Goal: Task Accomplishment & Management: Use online tool/utility

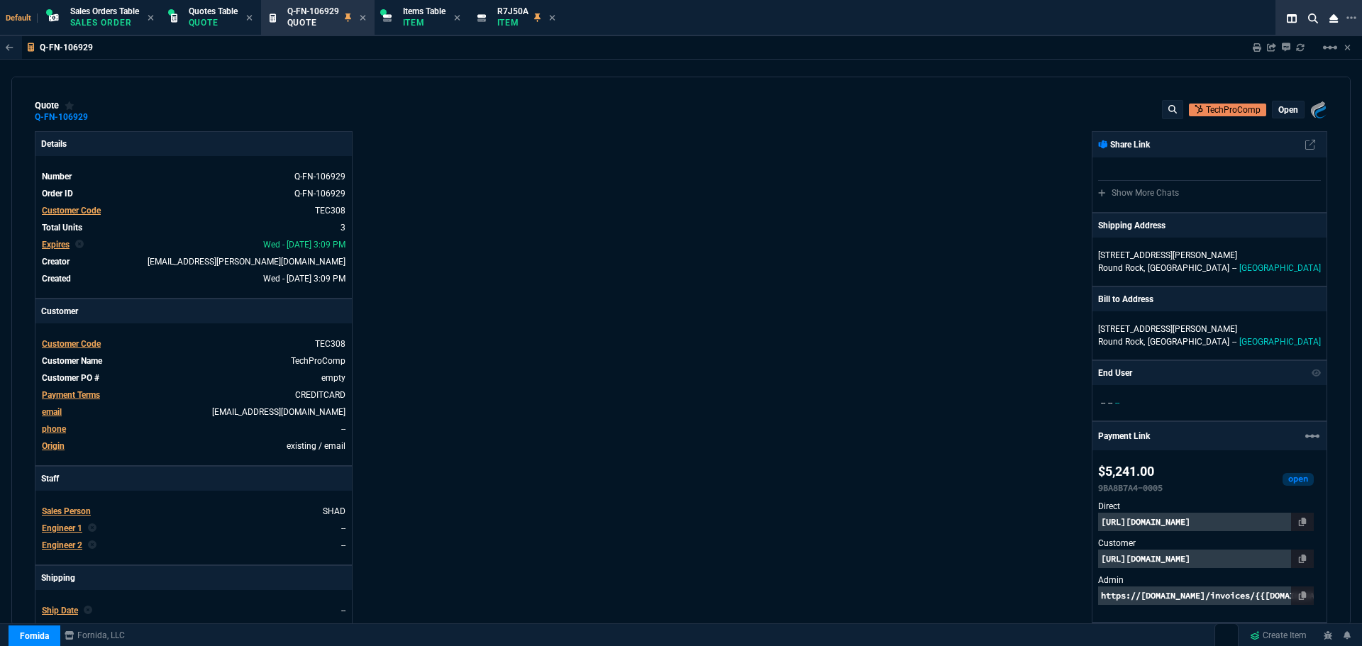
select select "4: SHAD"
click at [211, 11] on span "Quotes Table" at bounding box center [213, 11] width 49 height 10
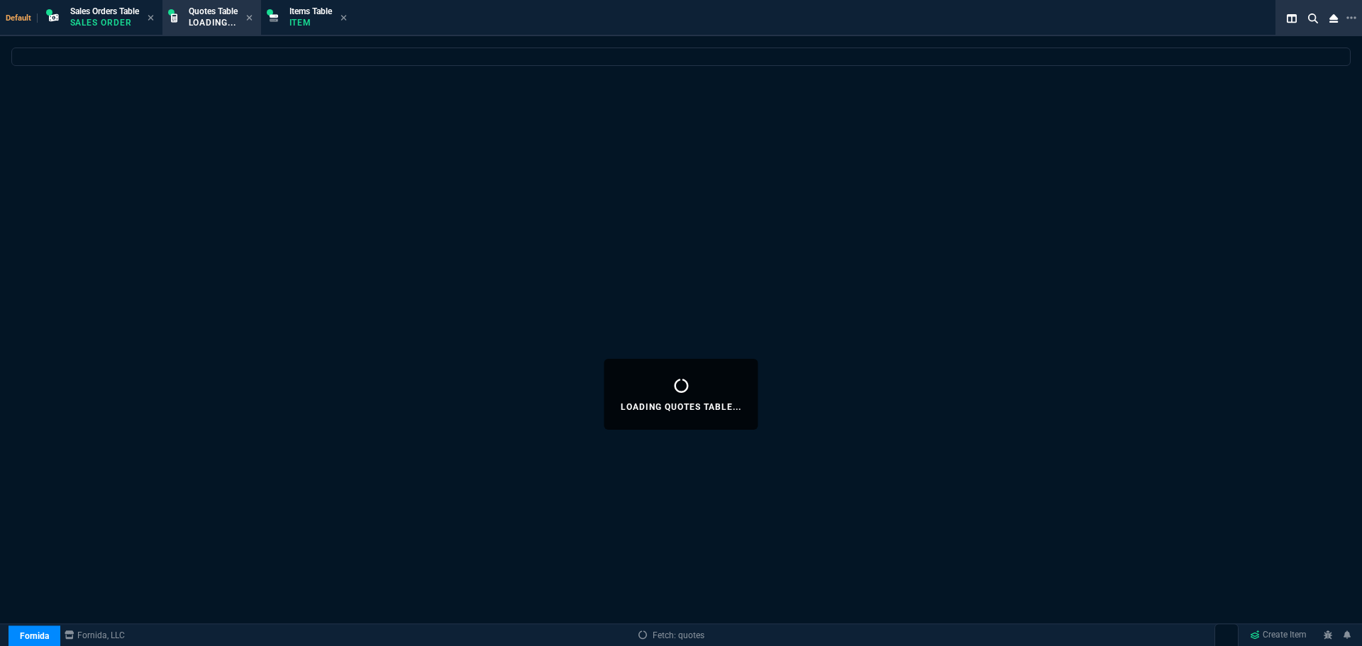
select select
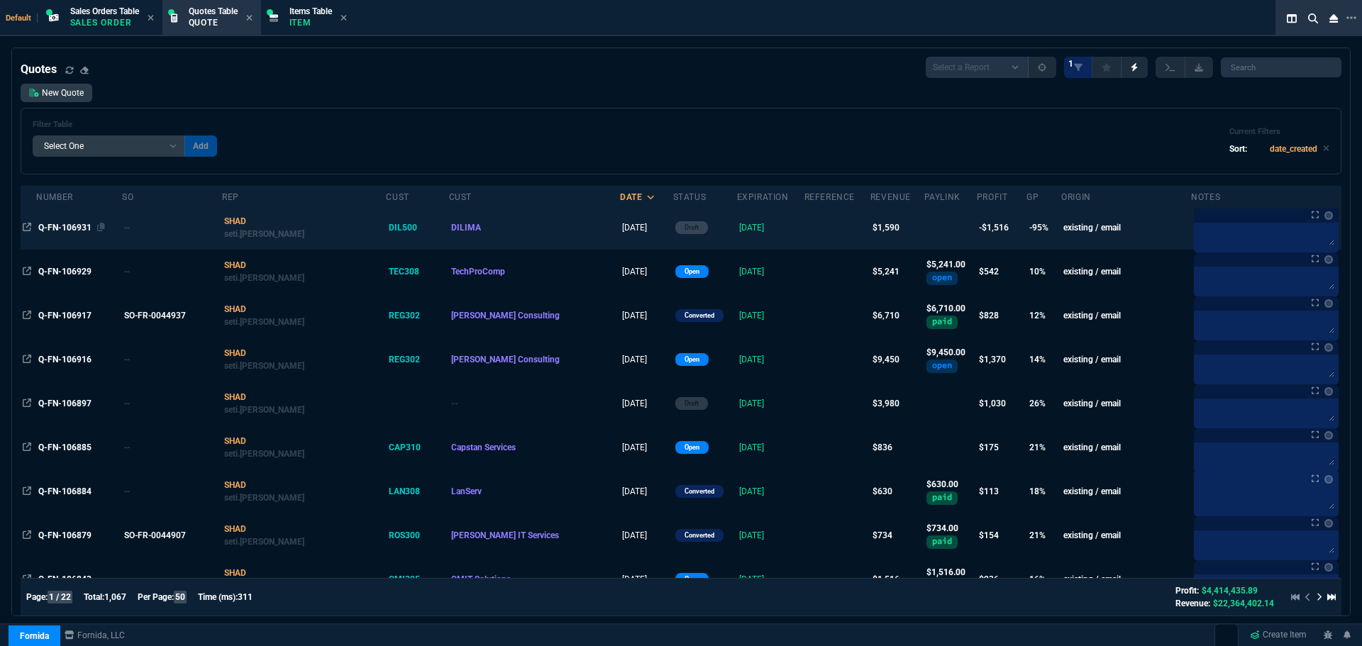
click at [61, 227] on span "Q-FN-106931" at bounding box center [64, 228] width 53 height 10
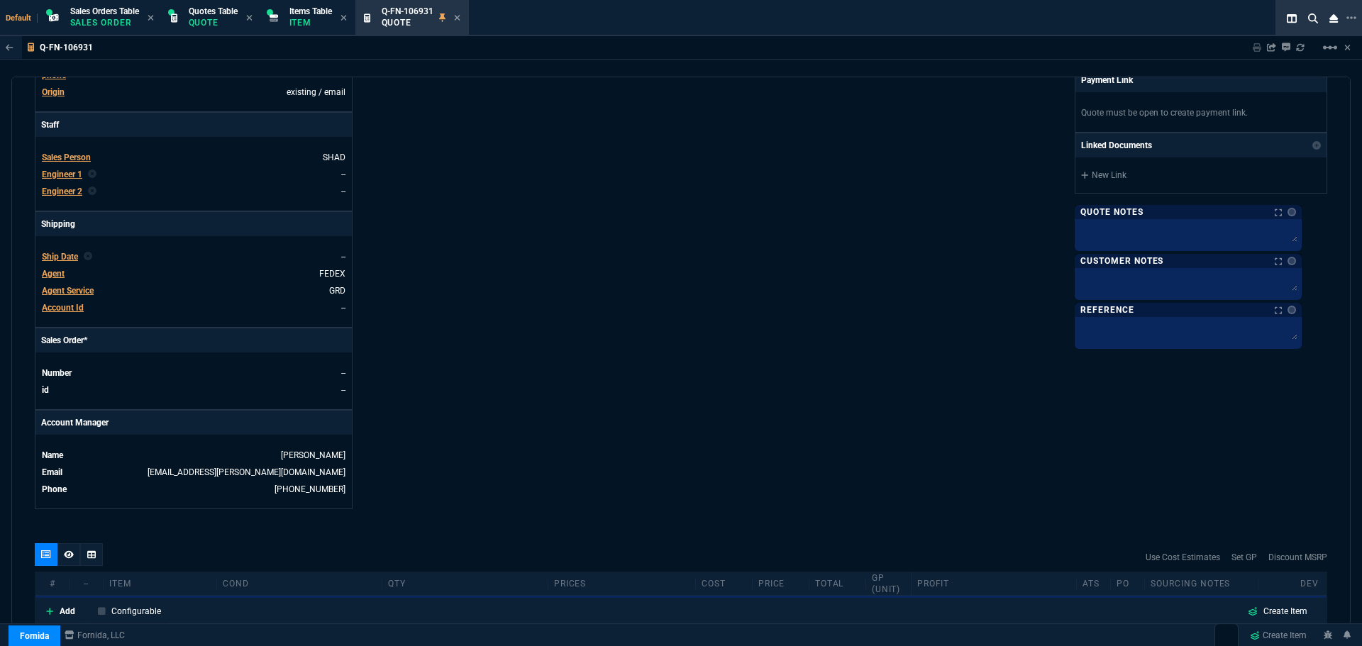
type input "8"
type input "132"
type input "-100"
type input "-1404"
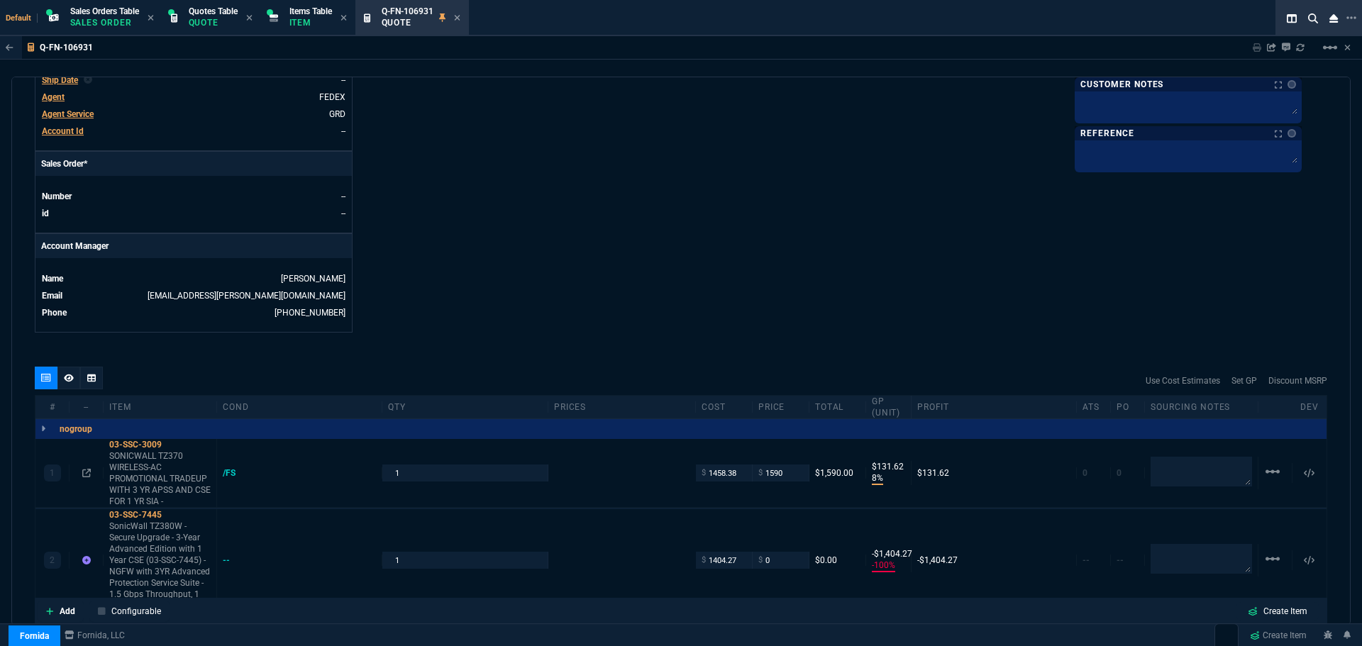
scroll to position [638, 0]
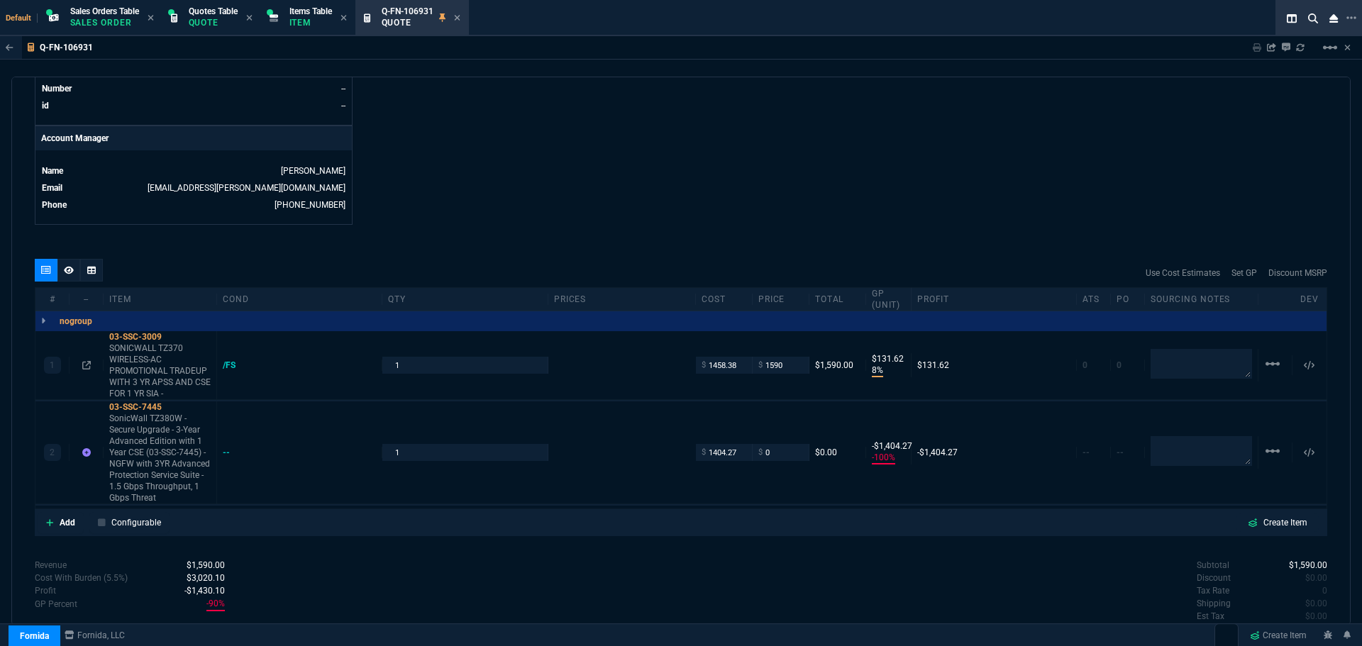
type input "2232.85"
type input "29"
click at [83, 366] on icon at bounding box center [86, 365] width 9 height 9
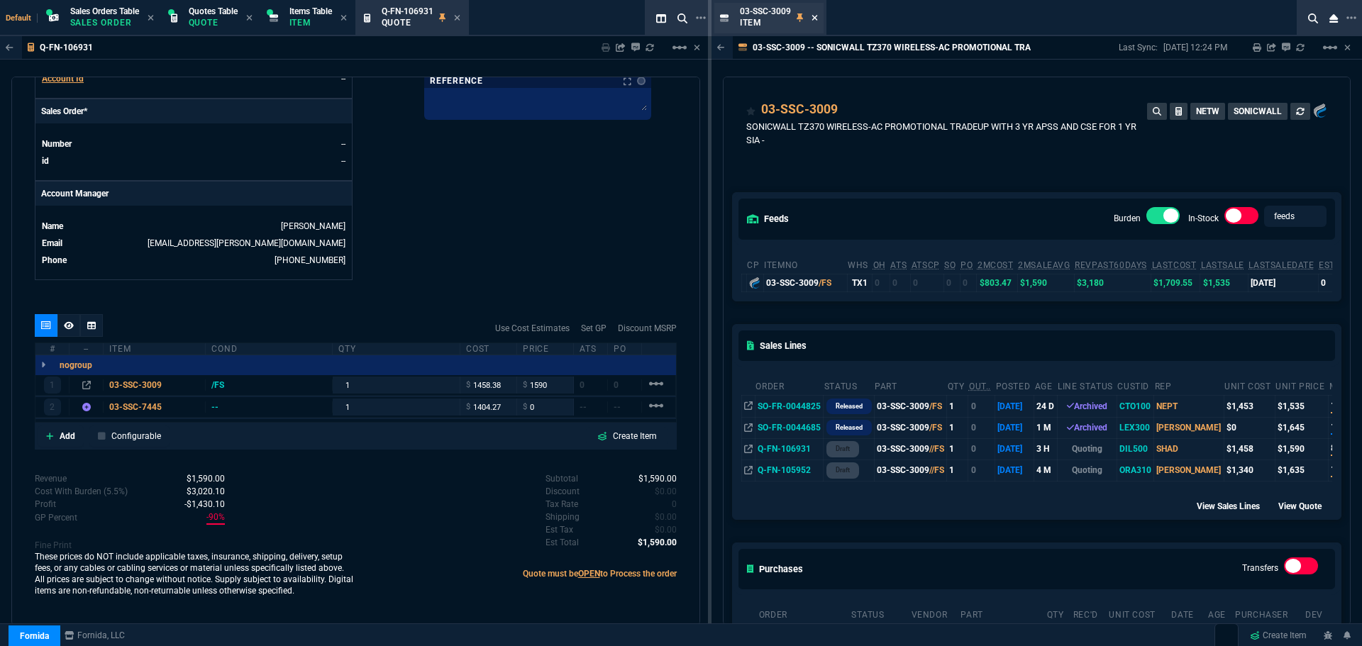
click at [811, 18] on icon at bounding box center [814, 17] width 6 height 9
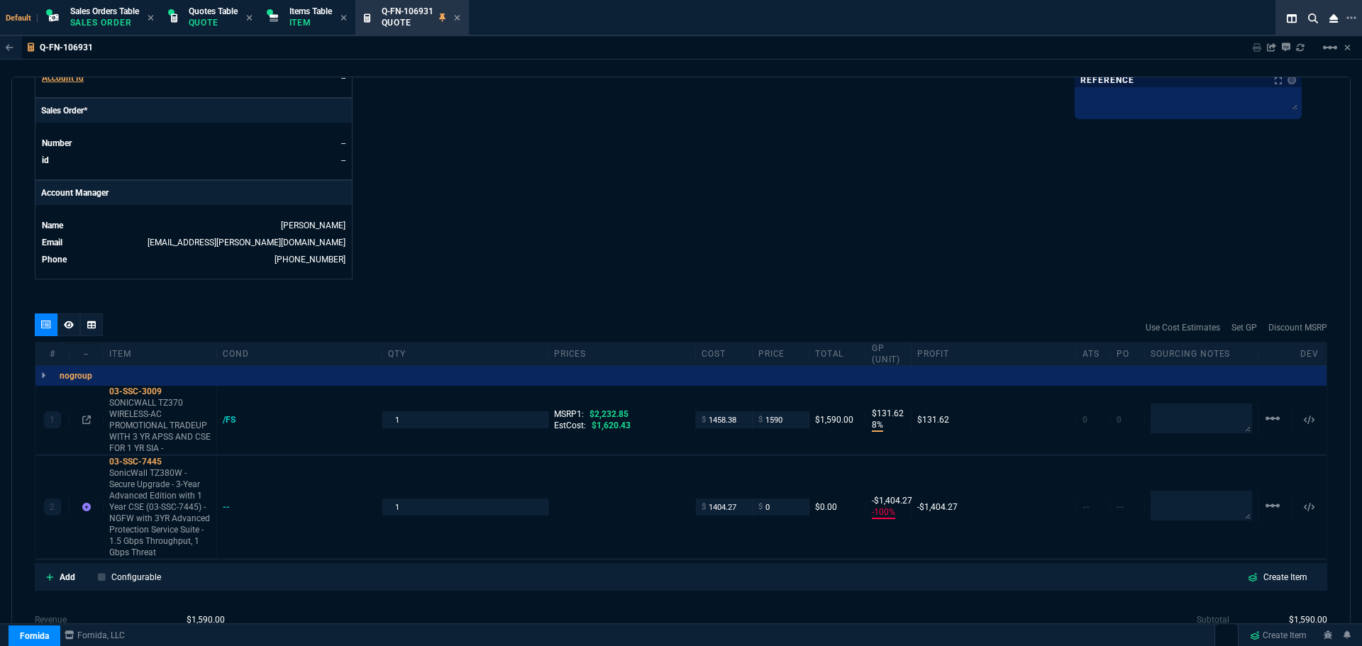
scroll to position [638, 0]
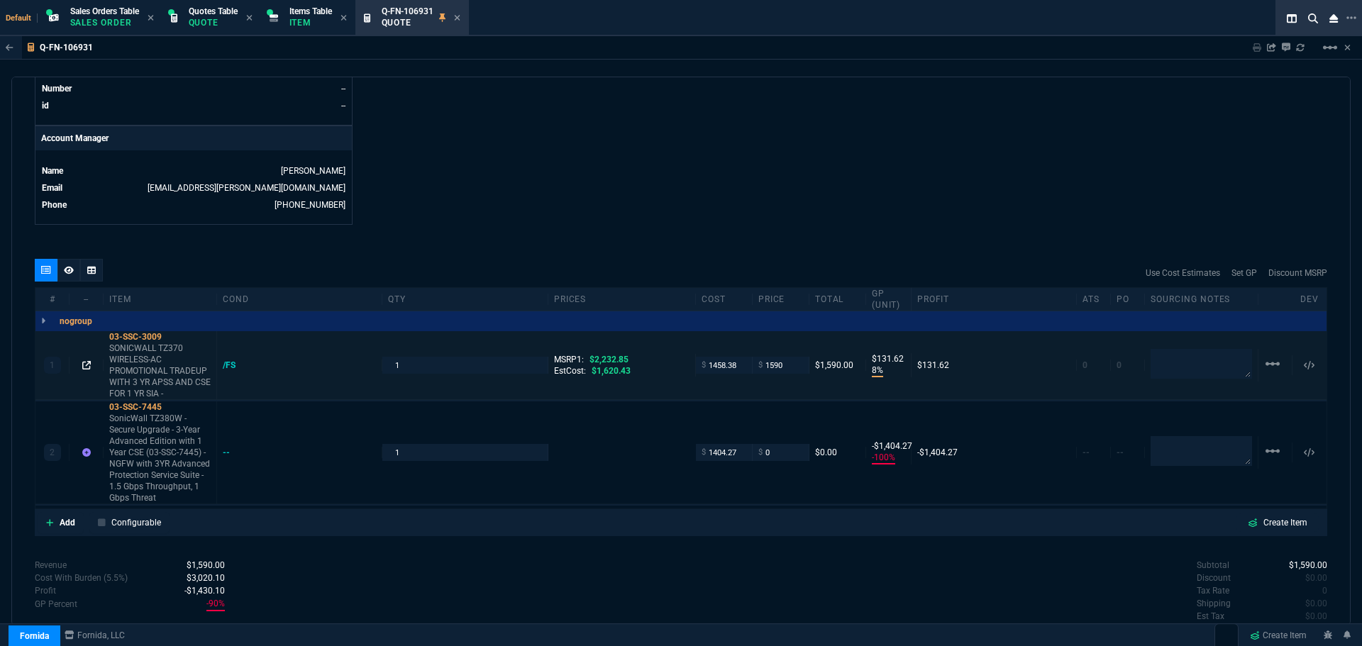
click at [86, 366] on icon at bounding box center [86, 365] width 9 height 9
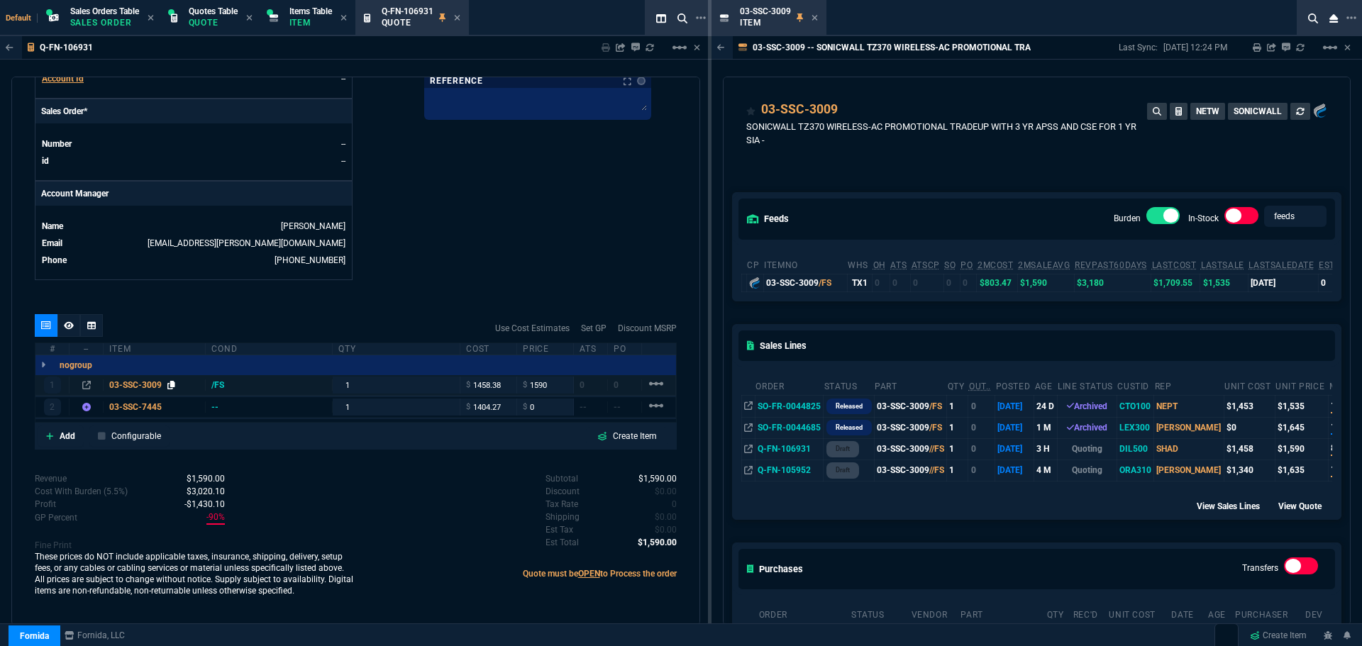
click at [172, 387] on icon at bounding box center [171, 385] width 8 height 9
click at [816, 17] on icon at bounding box center [814, 17] width 6 height 9
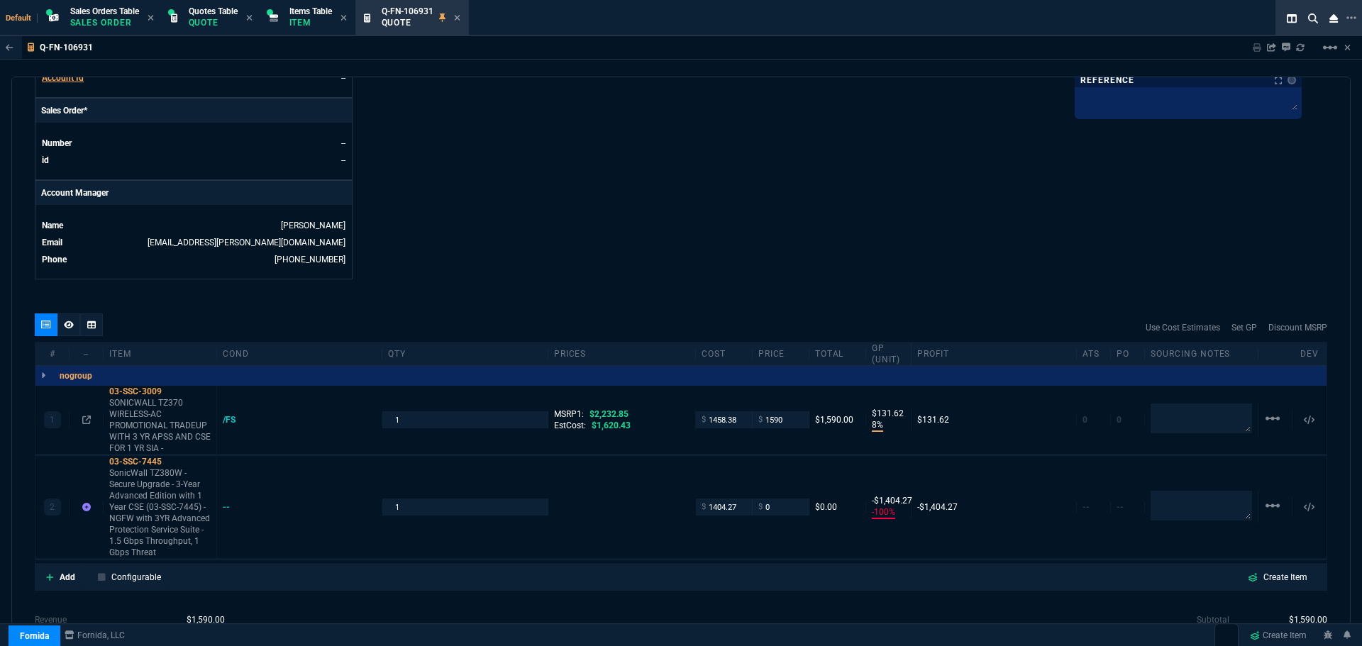
scroll to position [638, 0]
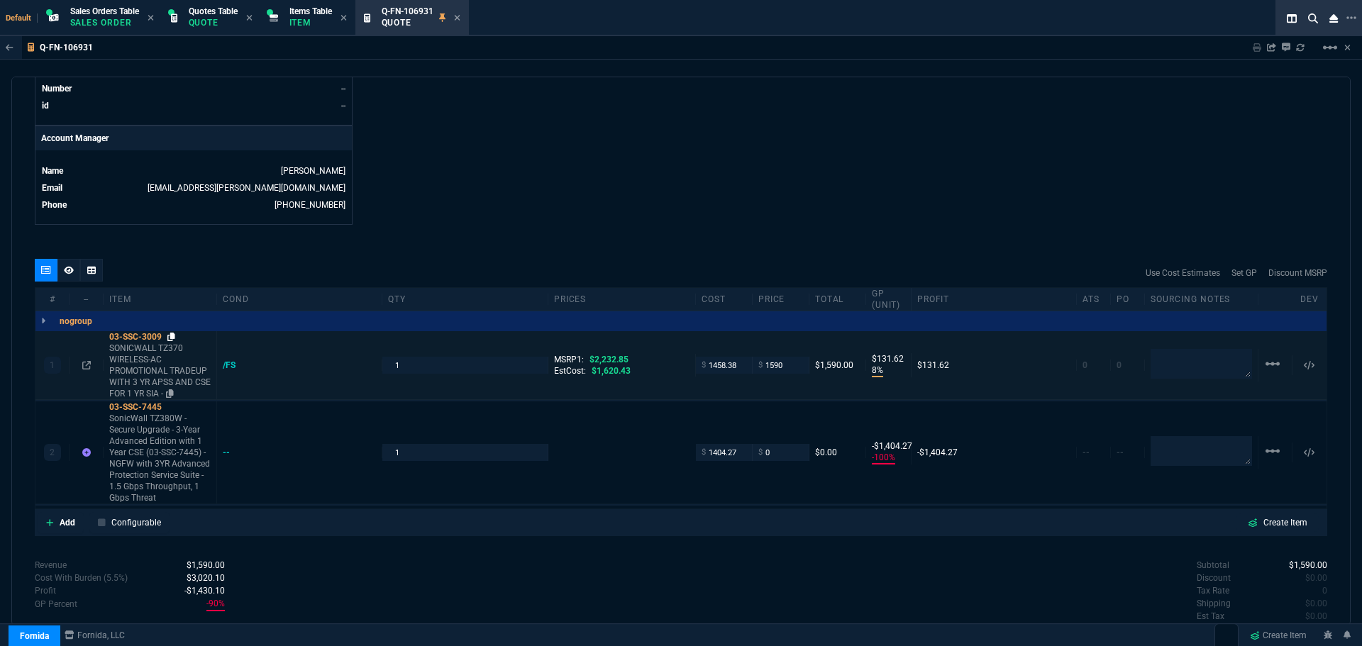
click at [174, 336] on icon at bounding box center [171, 337] width 8 height 9
click at [172, 335] on icon at bounding box center [171, 337] width 8 height 9
click at [138, 334] on div "03-SSC-3009" at bounding box center [159, 336] width 101 height 11
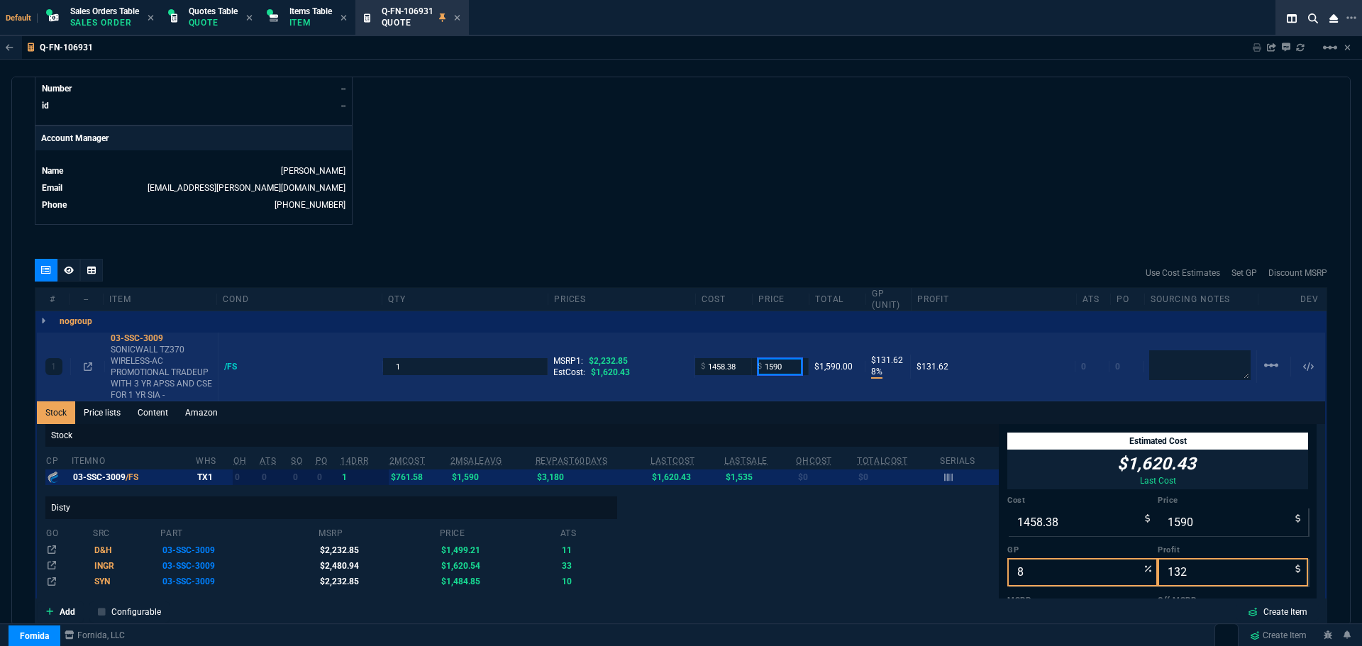
click at [788, 365] on input "1590" at bounding box center [780, 366] width 45 height 16
click at [147, 334] on div "03-SSC-3009" at bounding box center [161, 338] width 101 height 11
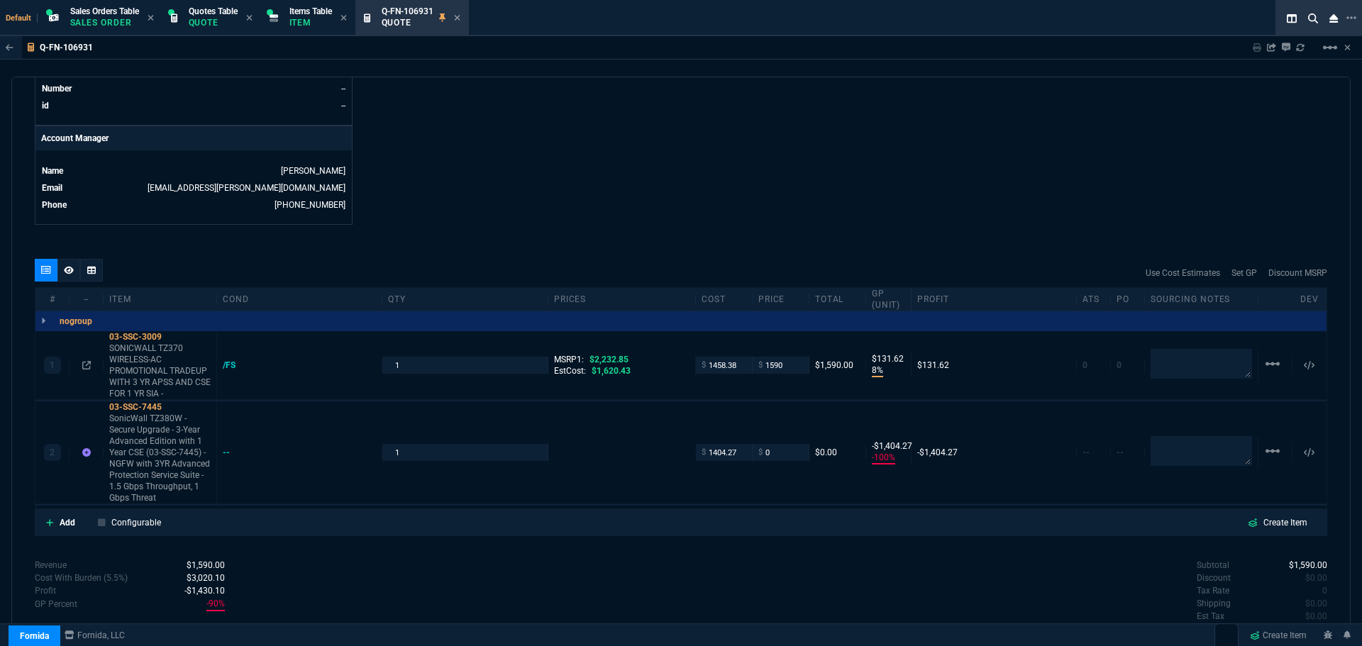
click at [152, 331] on div "nogroup" at bounding box center [680, 321] width 1291 height 20
click at [144, 336] on div "03-SSC-3009" at bounding box center [159, 336] width 101 height 11
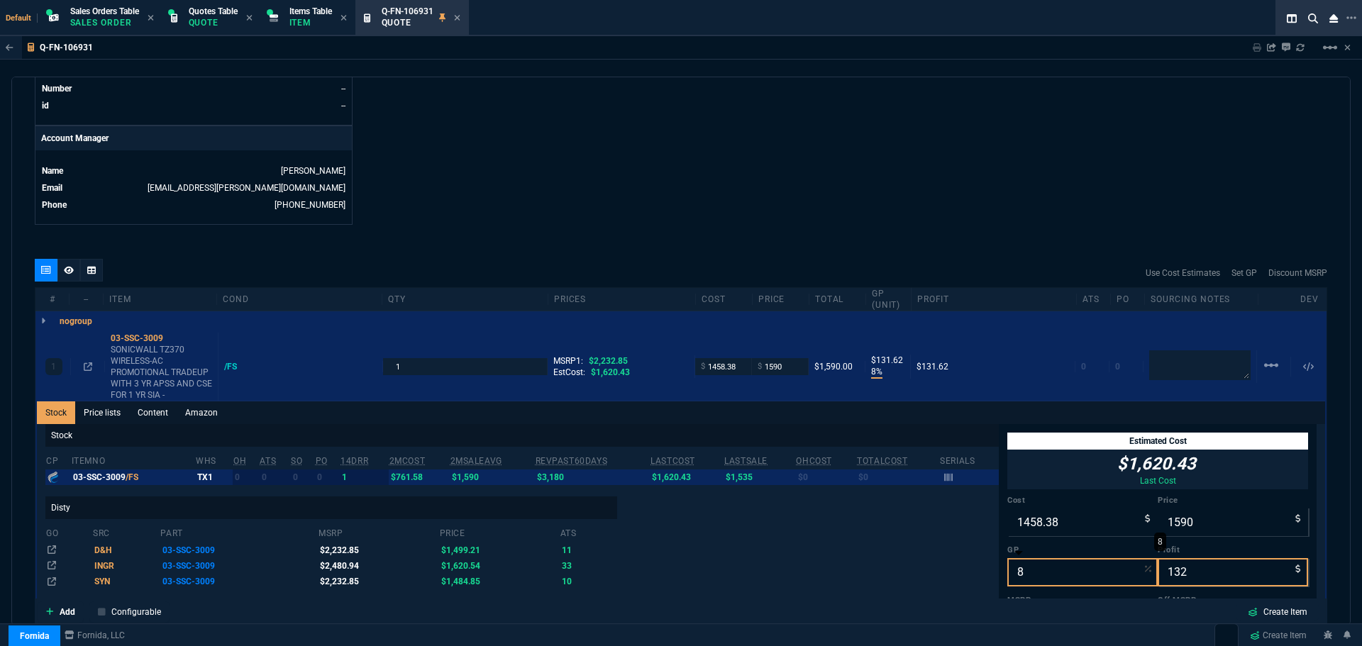
click at [1012, 572] on input "8" at bounding box center [1082, 572] width 150 height 28
type input "2"
type input "1488"
type input "30"
type input "33"
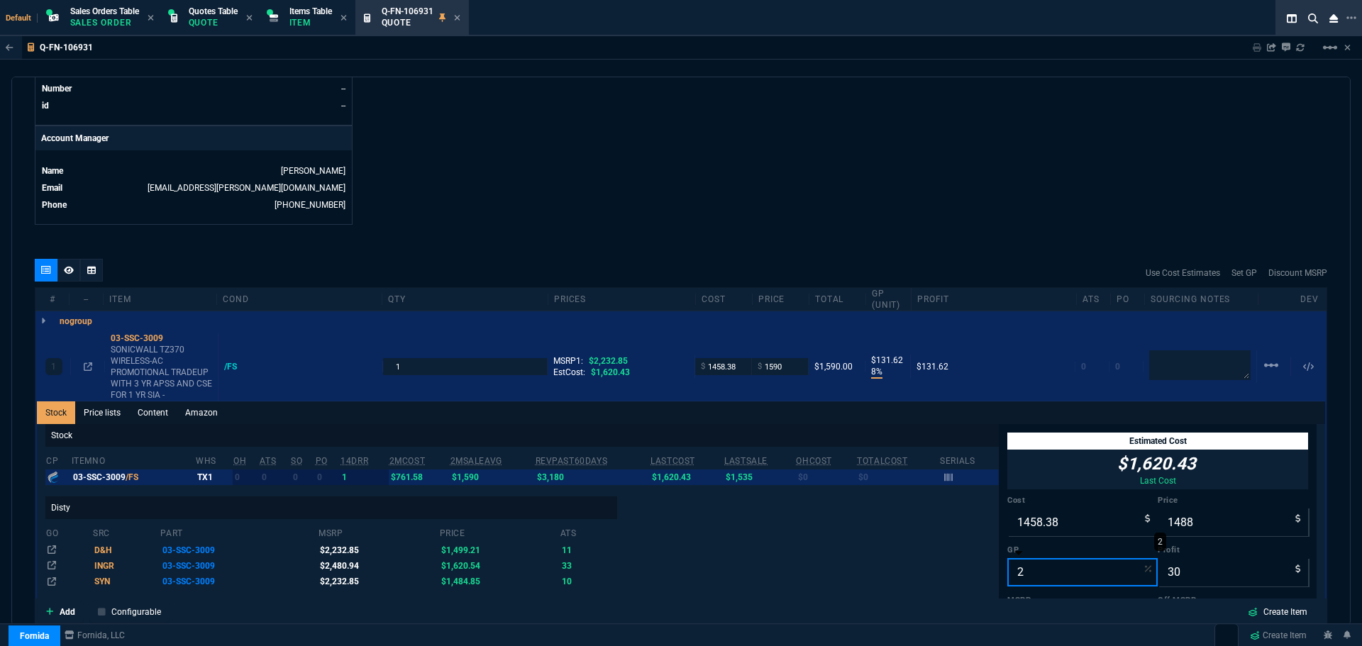
type input "20"
type input "1823"
type input "365"
type input "18"
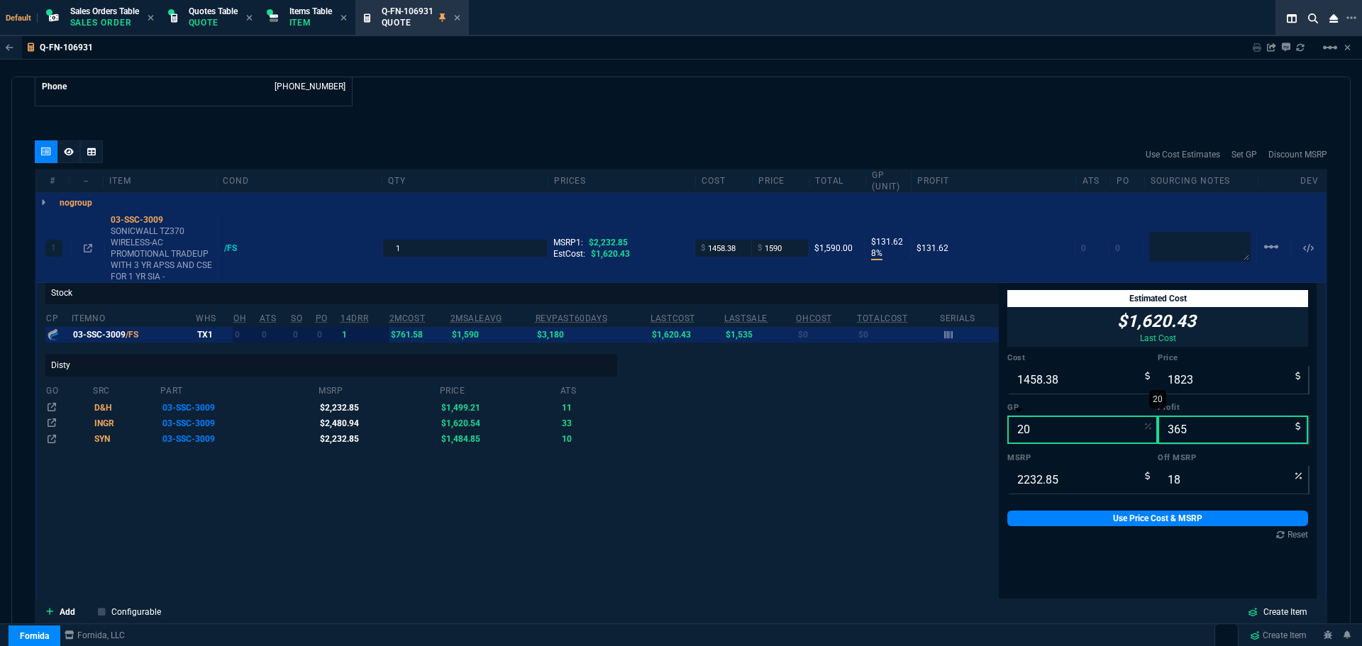
scroll to position [922, 0]
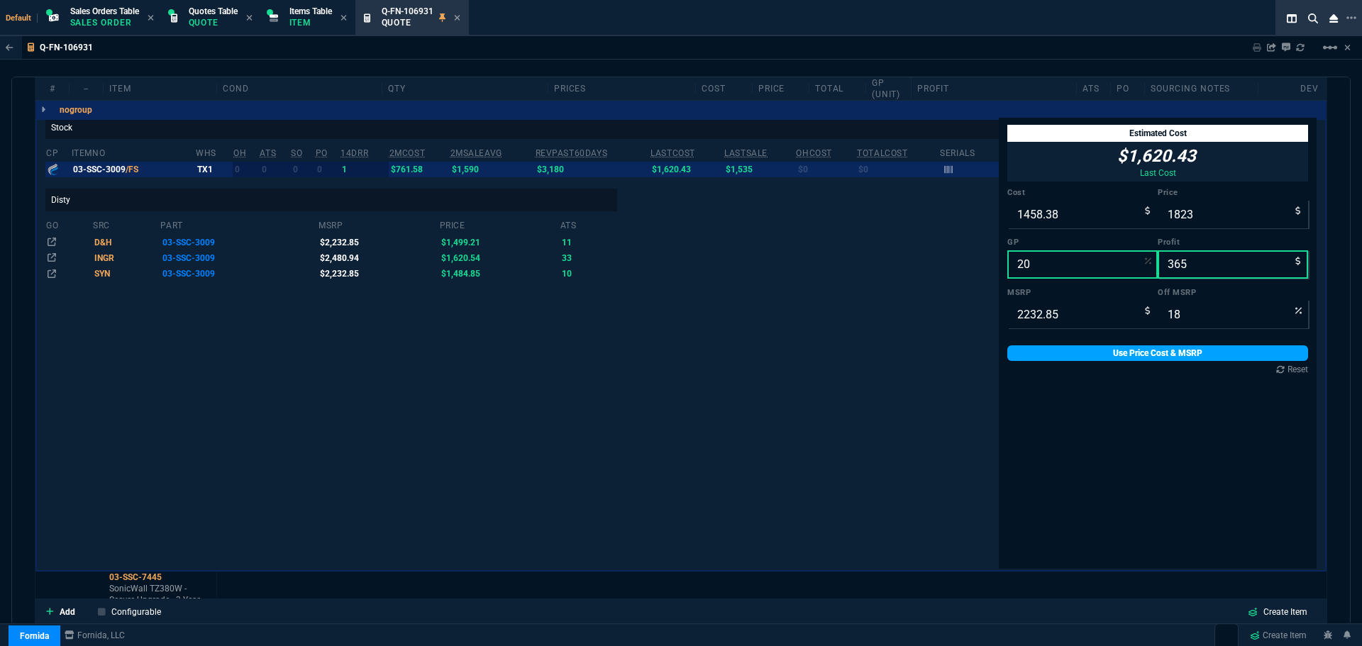
type input "20"
click at [1081, 355] on link "Use Price Cost & MSRP" at bounding box center [1157, 353] width 301 height 16
type input "1823"
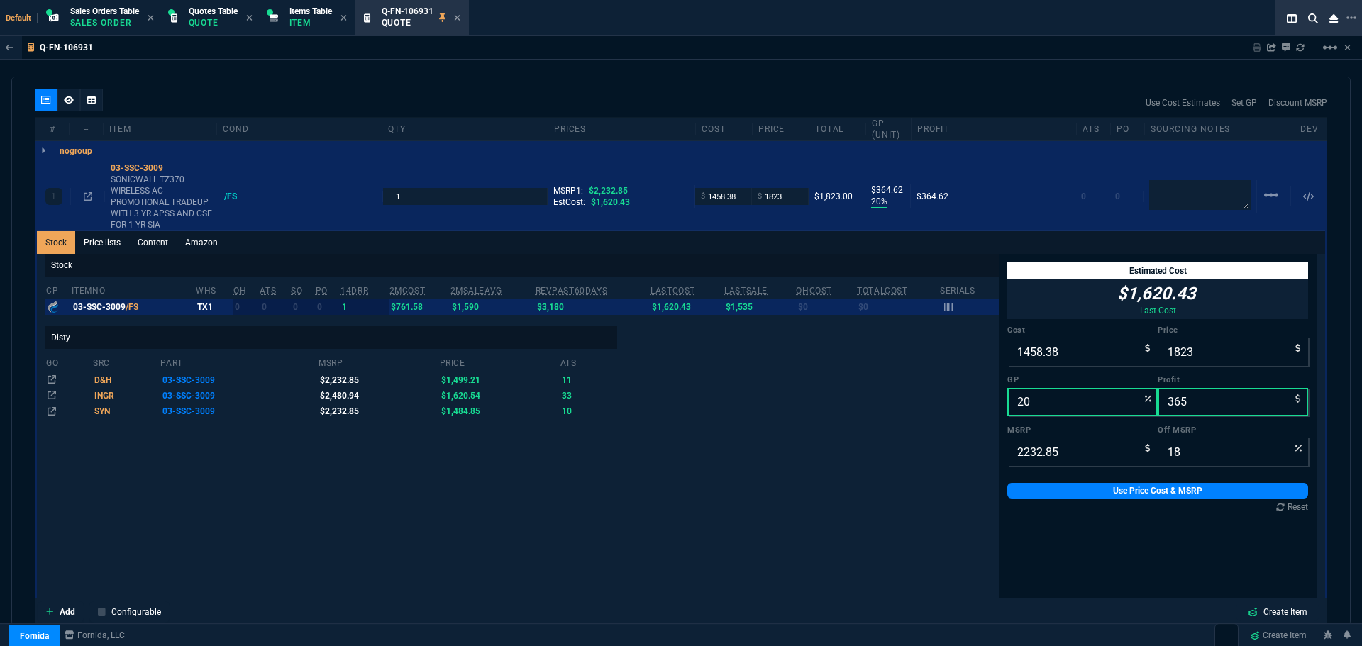
scroll to position [638, 0]
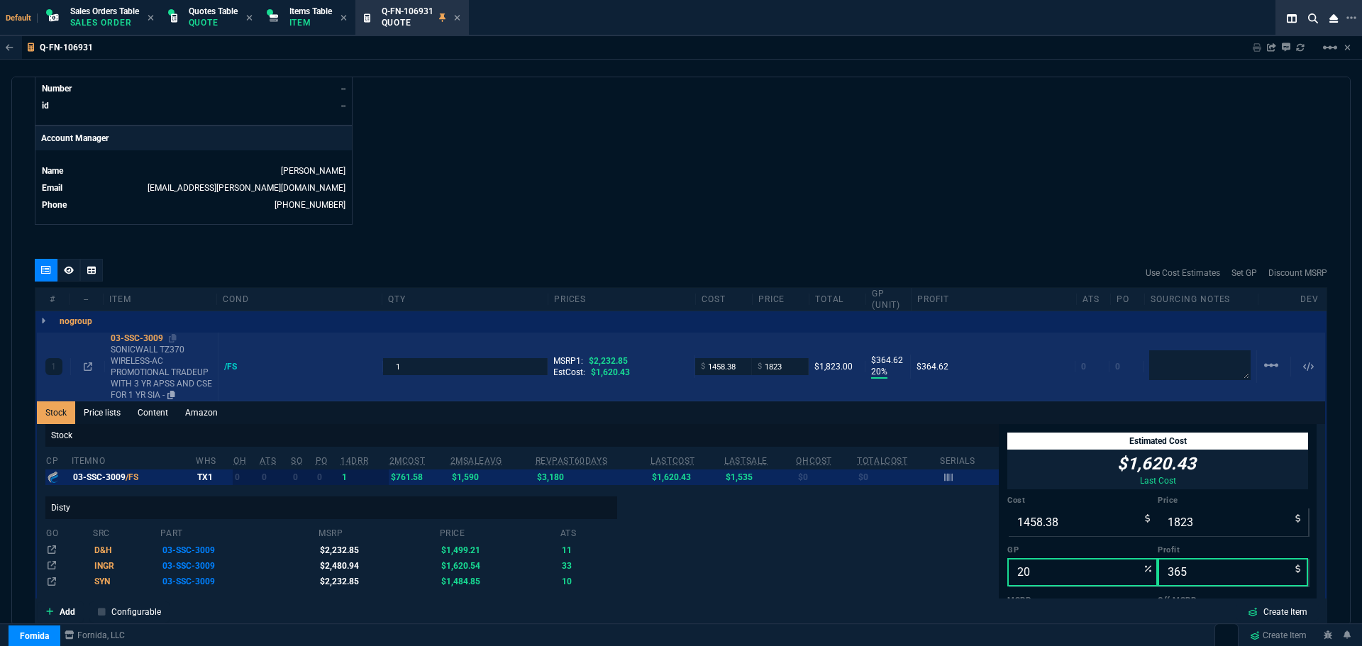
click at [123, 339] on div "03-SSC-3009" at bounding box center [161, 338] width 101 height 11
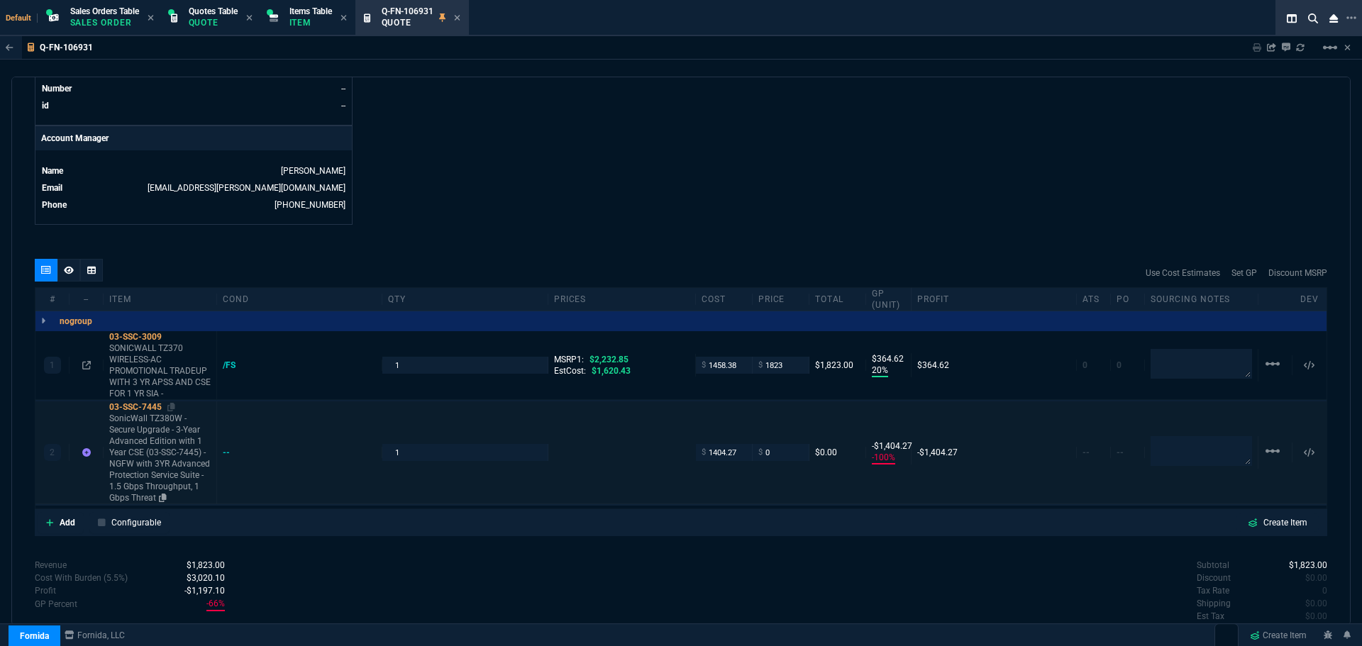
click at [135, 406] on div "03-SSC-7445" at bounding box center [159, 406] width 101 height 11
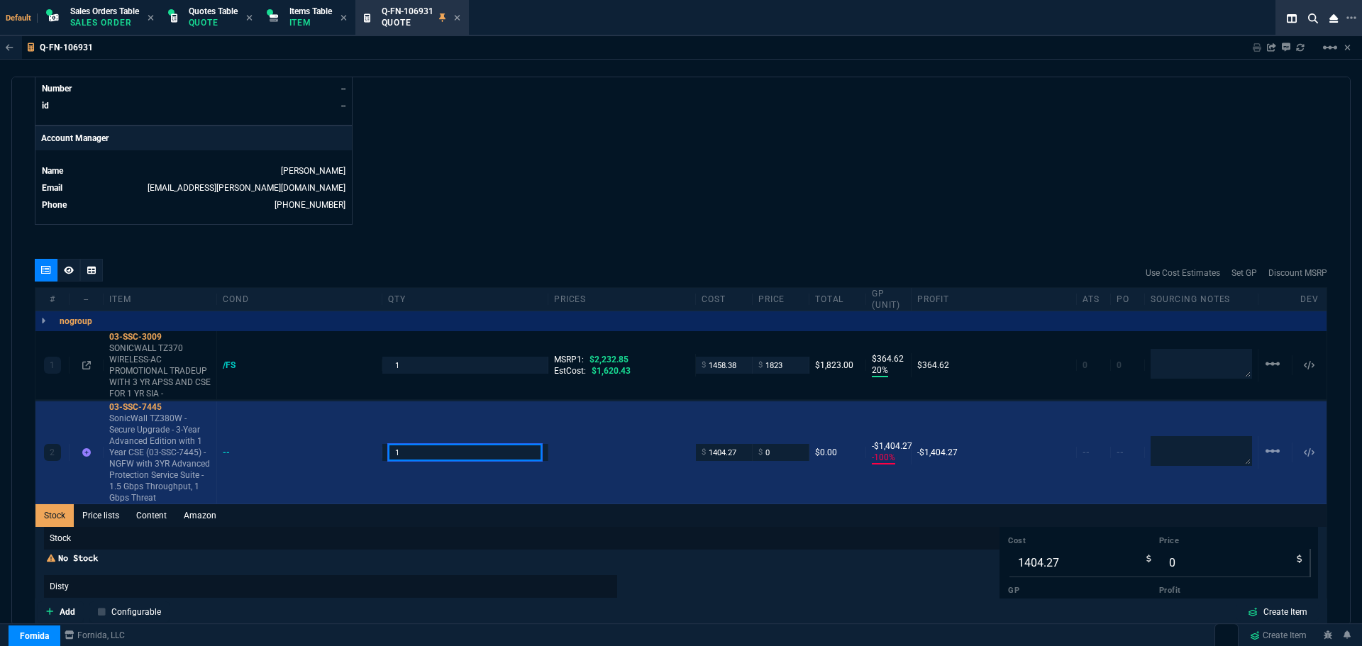
click at [430, 452] on input "1" at bounding box center [464, 452] width 153 height 16
click at [133, 404] on div "03-SSC-7445" at bounding box center [159, 406] width 101 height 11
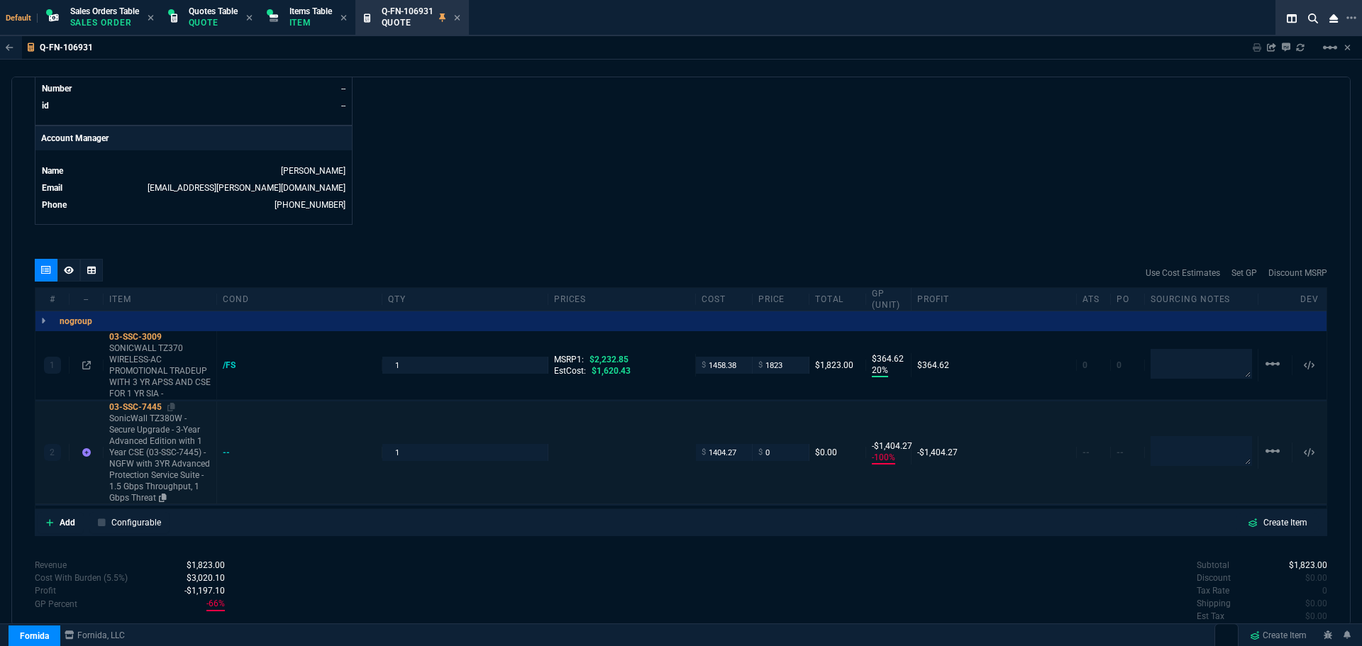
click at [136, 409] on div "03-SSC-7445" at bounding box center [159, 406] width 101 height 11
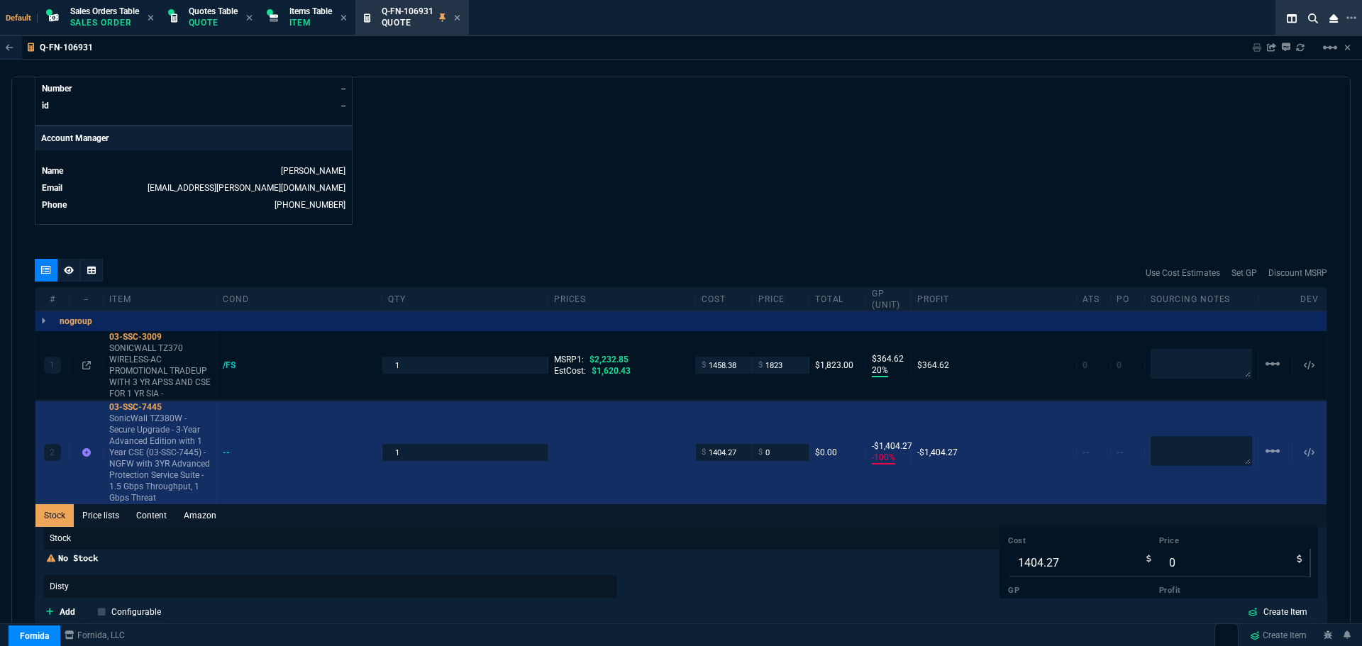
scroll to position [993, 0]
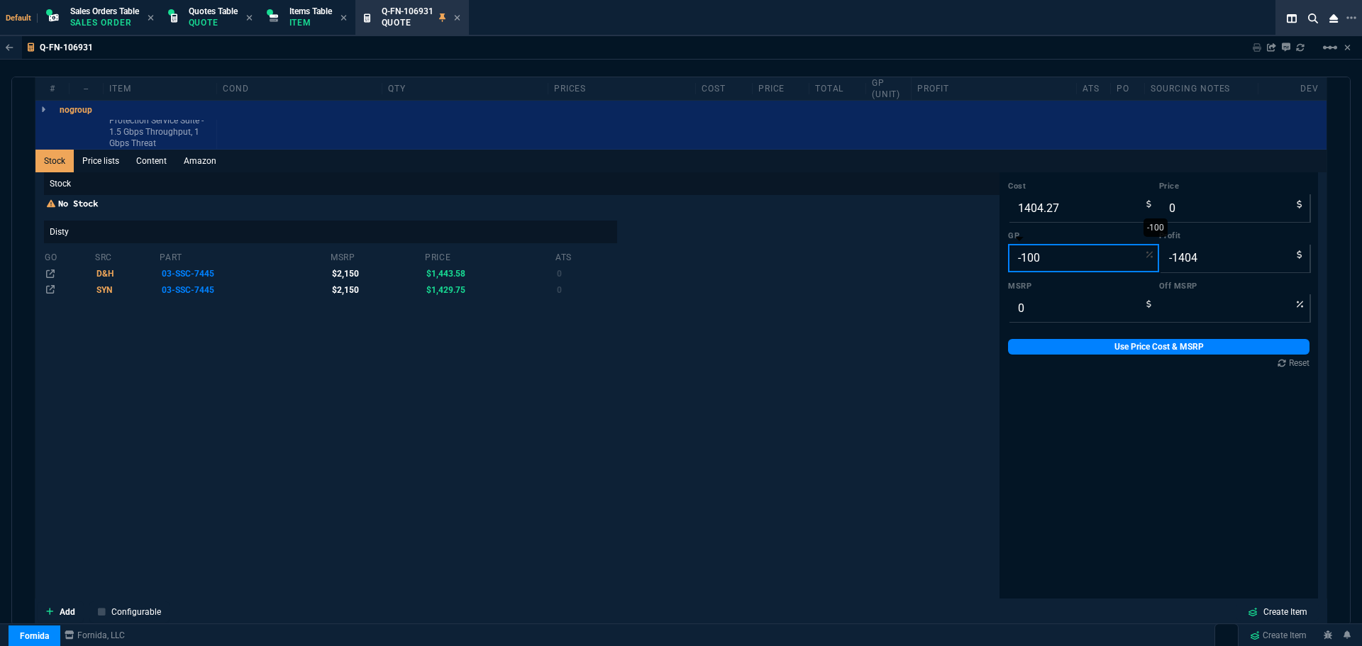
click at [1052, 259] on input "-100" at bounding box center [1083, 258] width 151 height 28
type input "2"
type input "1433"
type input "29"
type input "20"
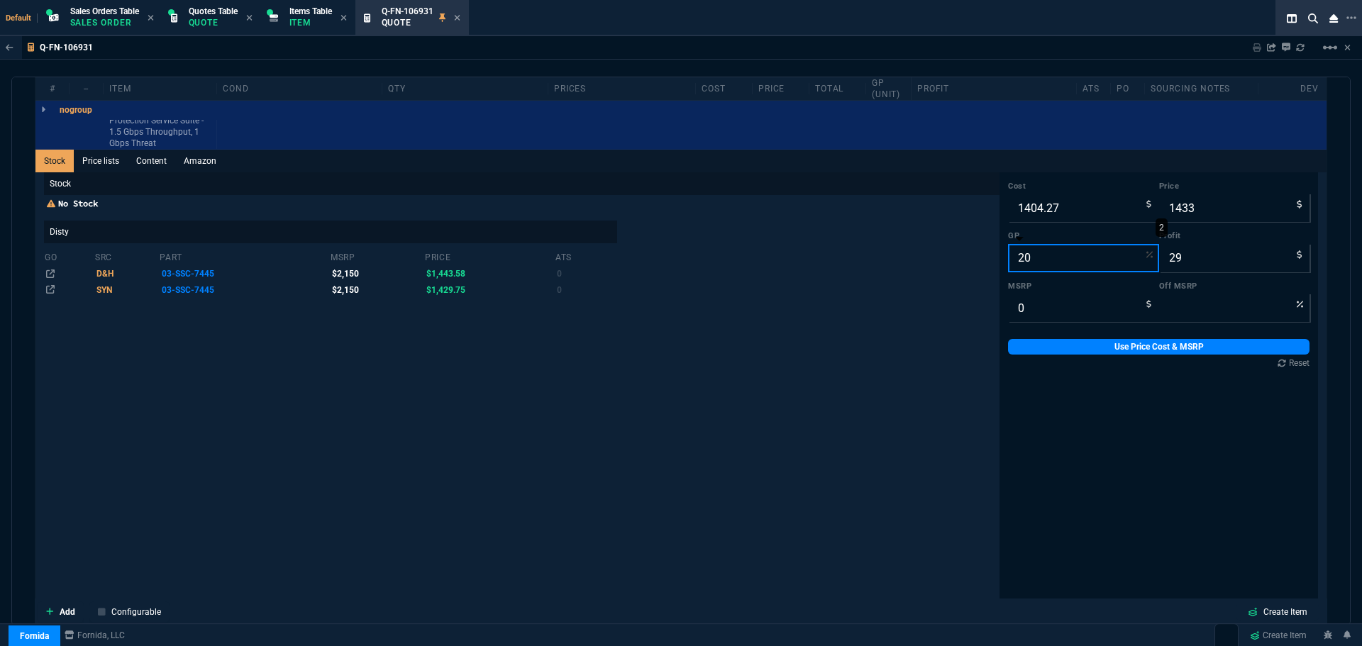
type input "1755"
type input "351"
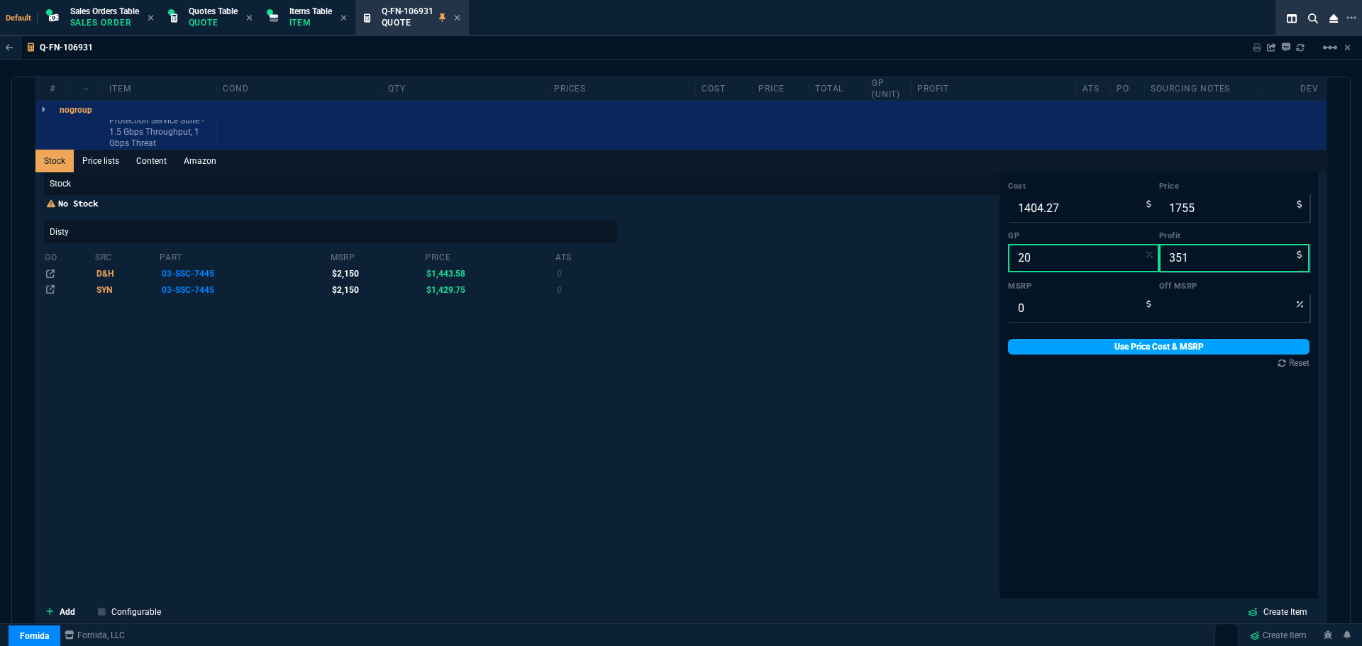
type input "20"
click at [1074, 348] on link "Use Price Cost & MSRP" at bounding box center [1158, 347] width 301 height 16
type input "1755"
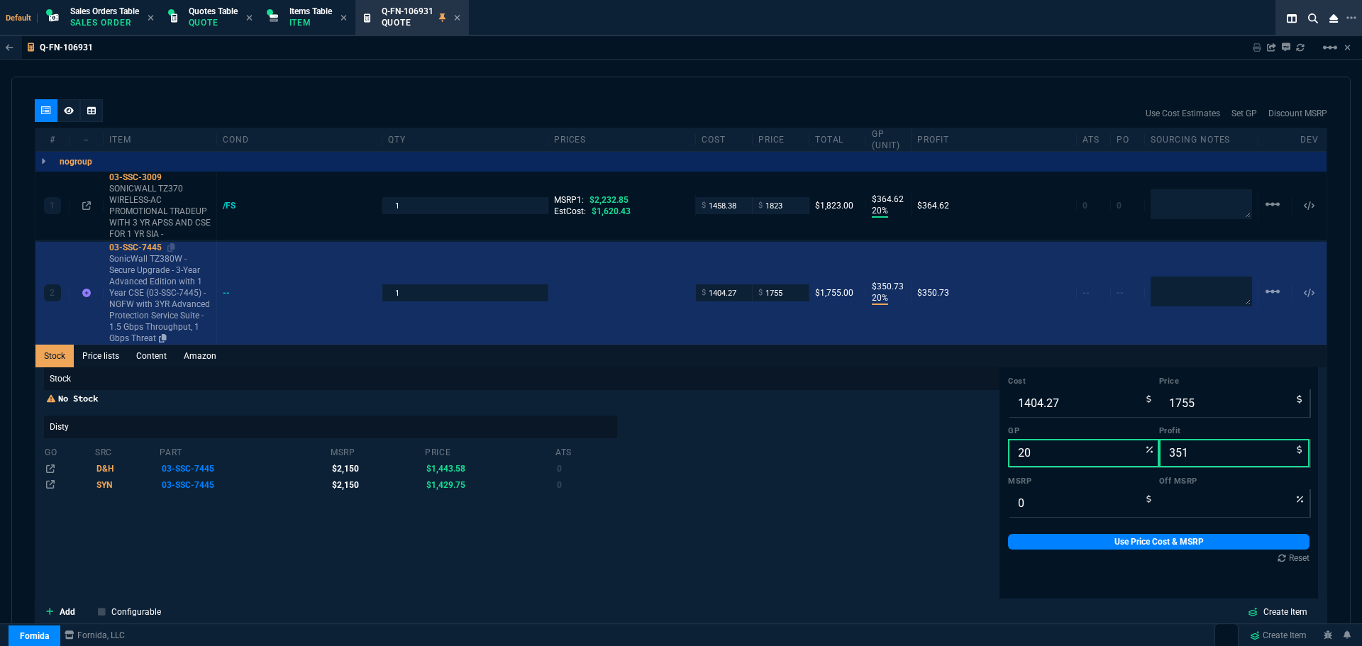
scroll to position [780, 0]
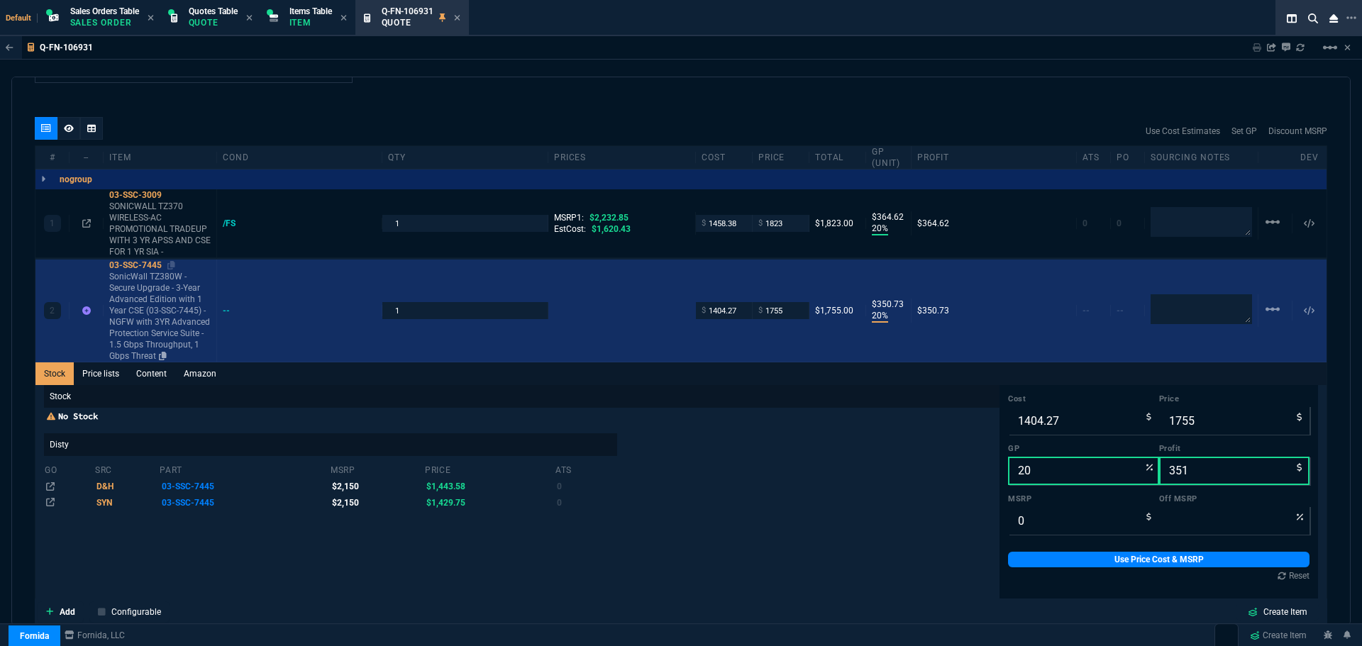
click at [141, 264] on div "03-SSC-7445" at bounding box center [159, 265] width 101 height 11
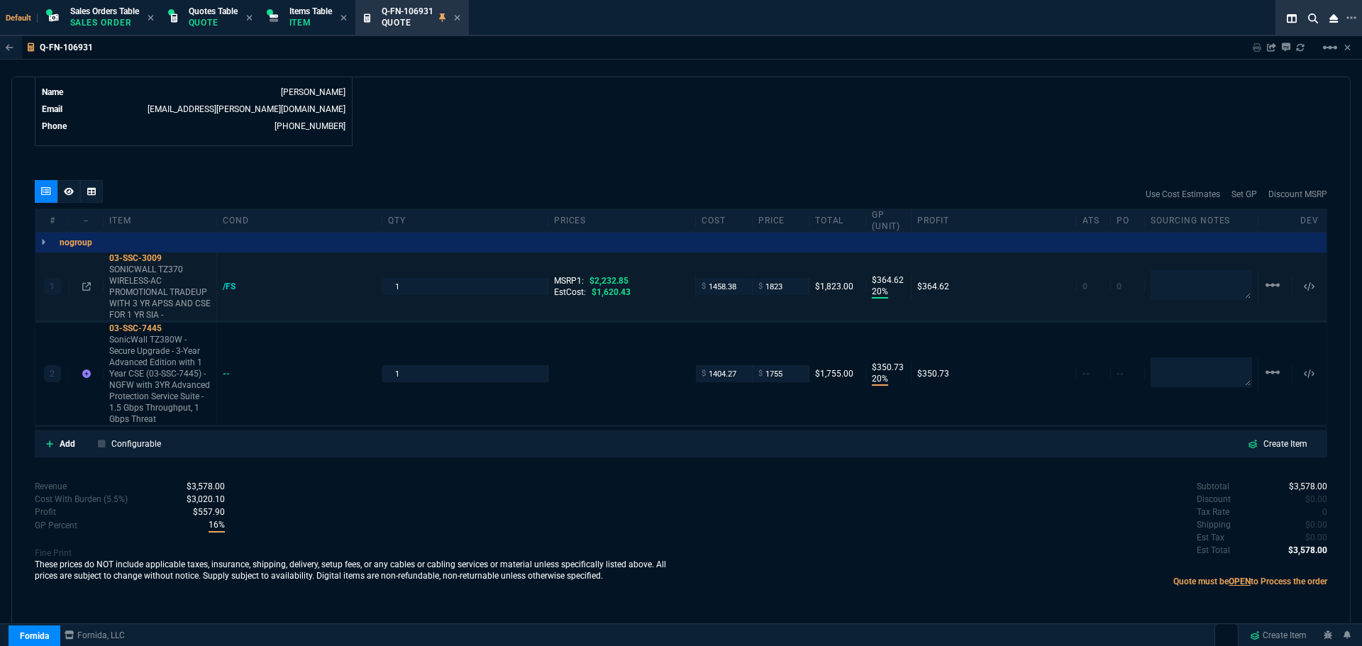
scroll to position [717, 0]
click at [148, 327] on div "03-SSC-7445" at bounding box center [159, 328] width 101 height 11
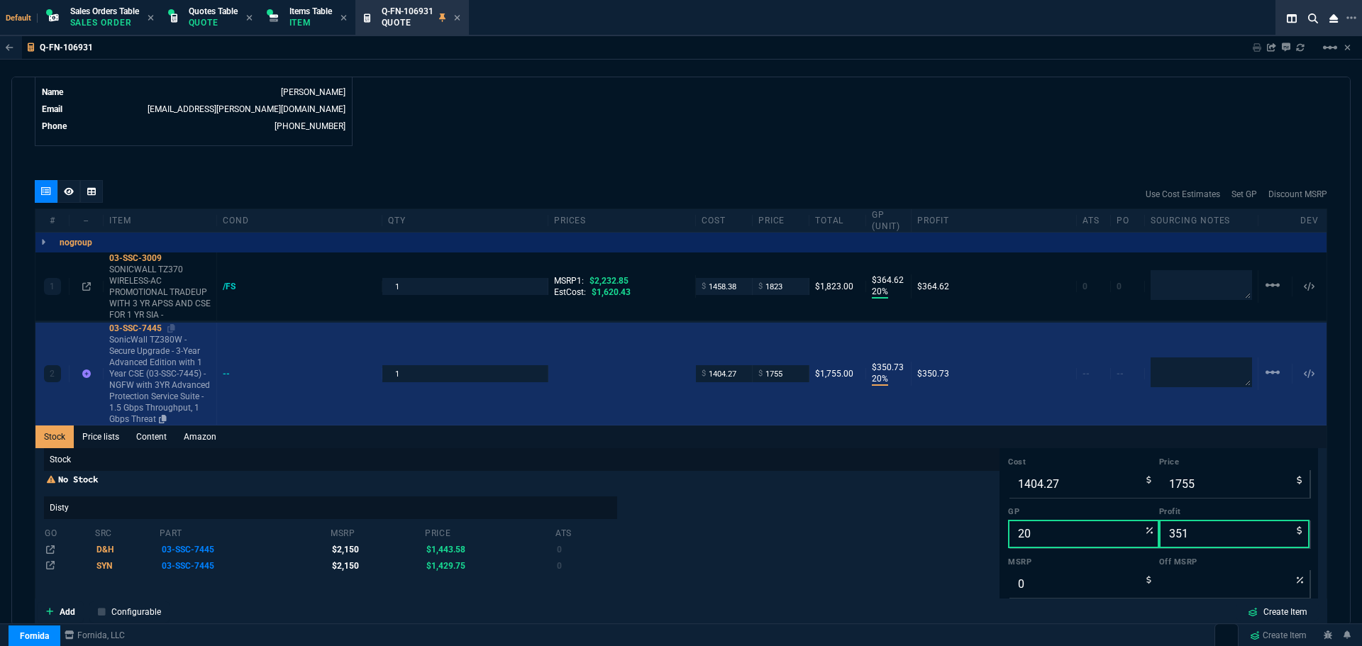
scroll to position [780, 0]
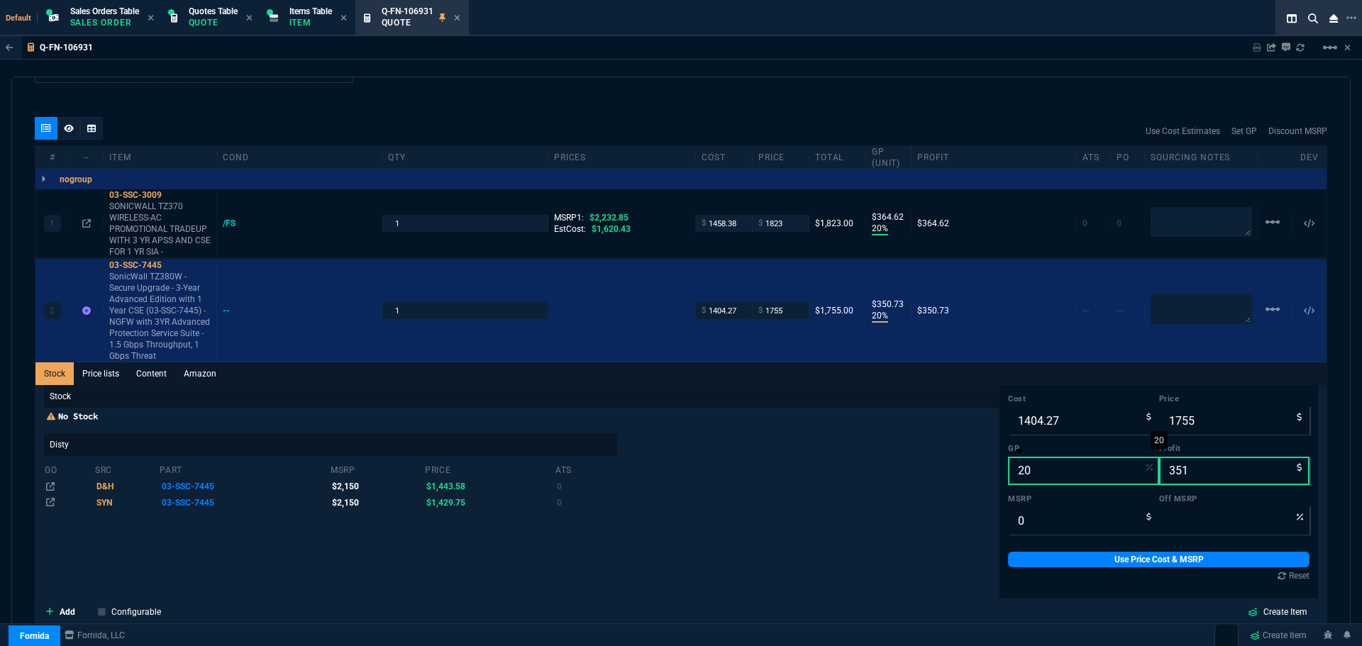
click at [1036, 469] on input "20" at bounding box center [1083, 471] width 151 height 28
type input "2"
type input "1433"
type input "29"
type input "25"
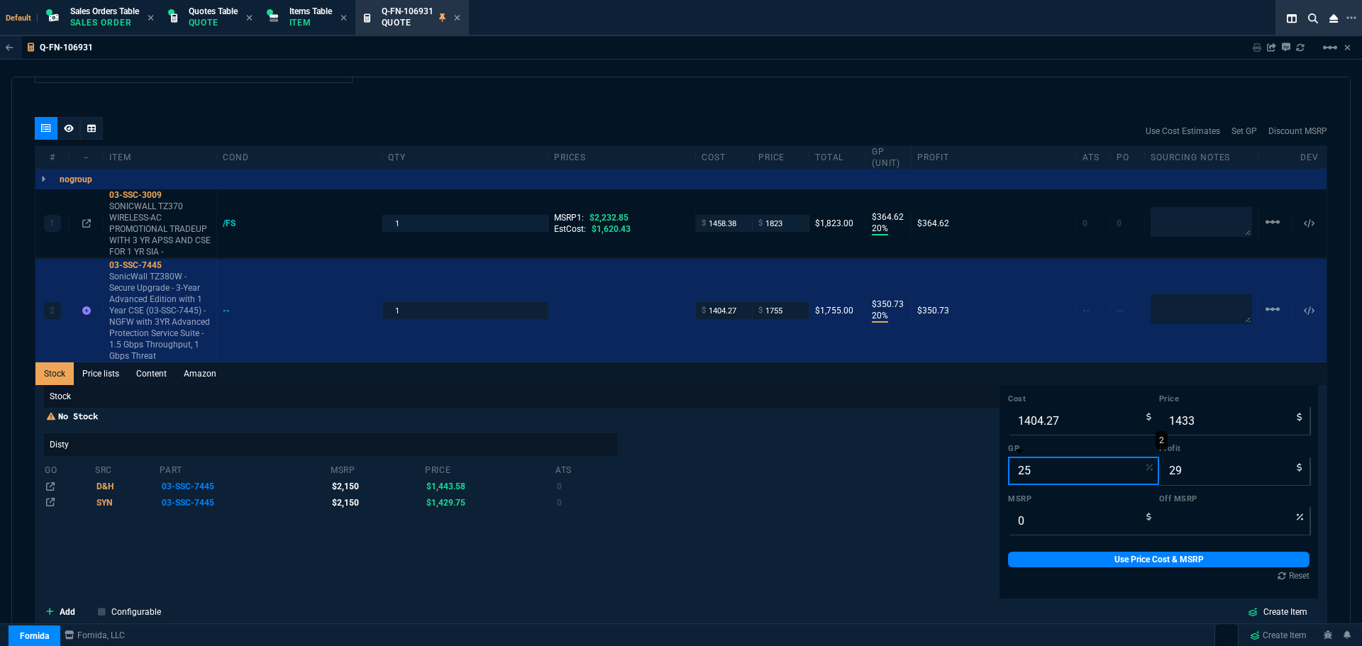
type input "1872"
type input "468"
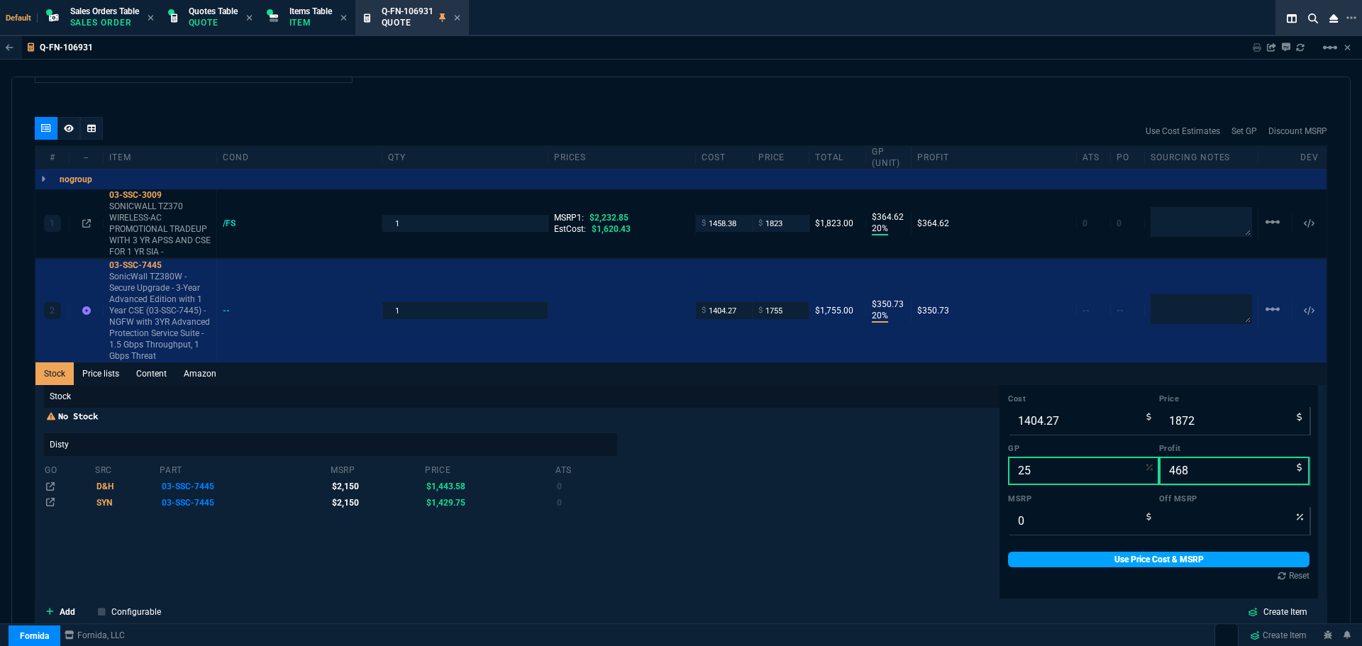
type input "25"
click at [1058, 555] on link "Use Price Cost & MSRP" at bounding box center [1158, 560] width 301 height 16
type input "1872"
click at [1058, 555] on link "Use Price Cost & MSRP" at bounding box center [1158, 560] width 301 height 16
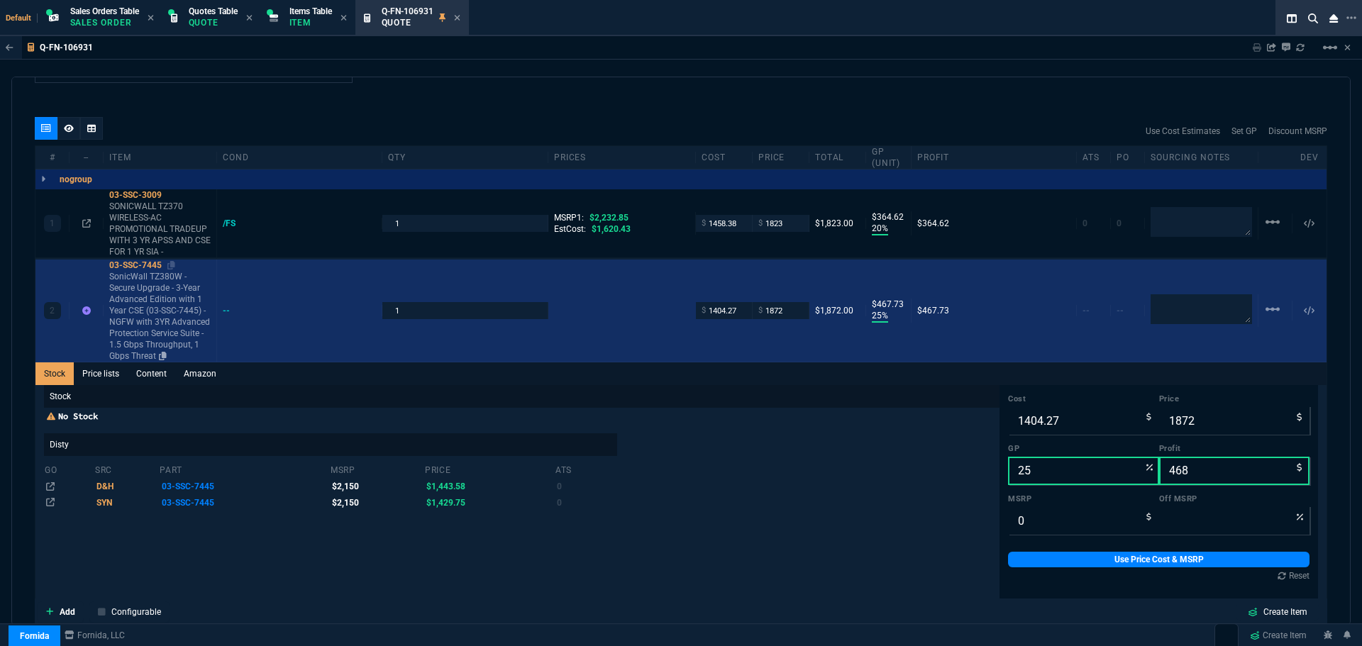
click at [144, 262] on div "03-SSC-7445" at bounding box center [159, 265] width 101 height 11
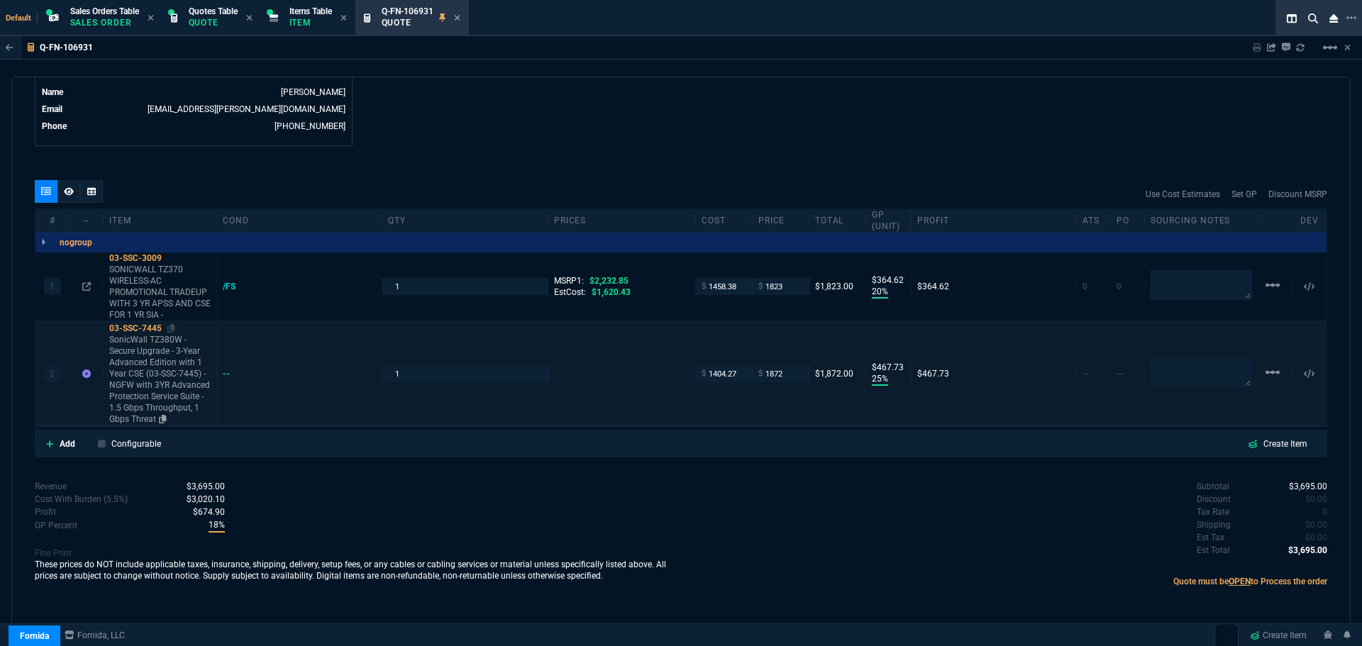
scroll to position [717, 0]
